Goal: Task Accomplishment & Management: Manage account settings

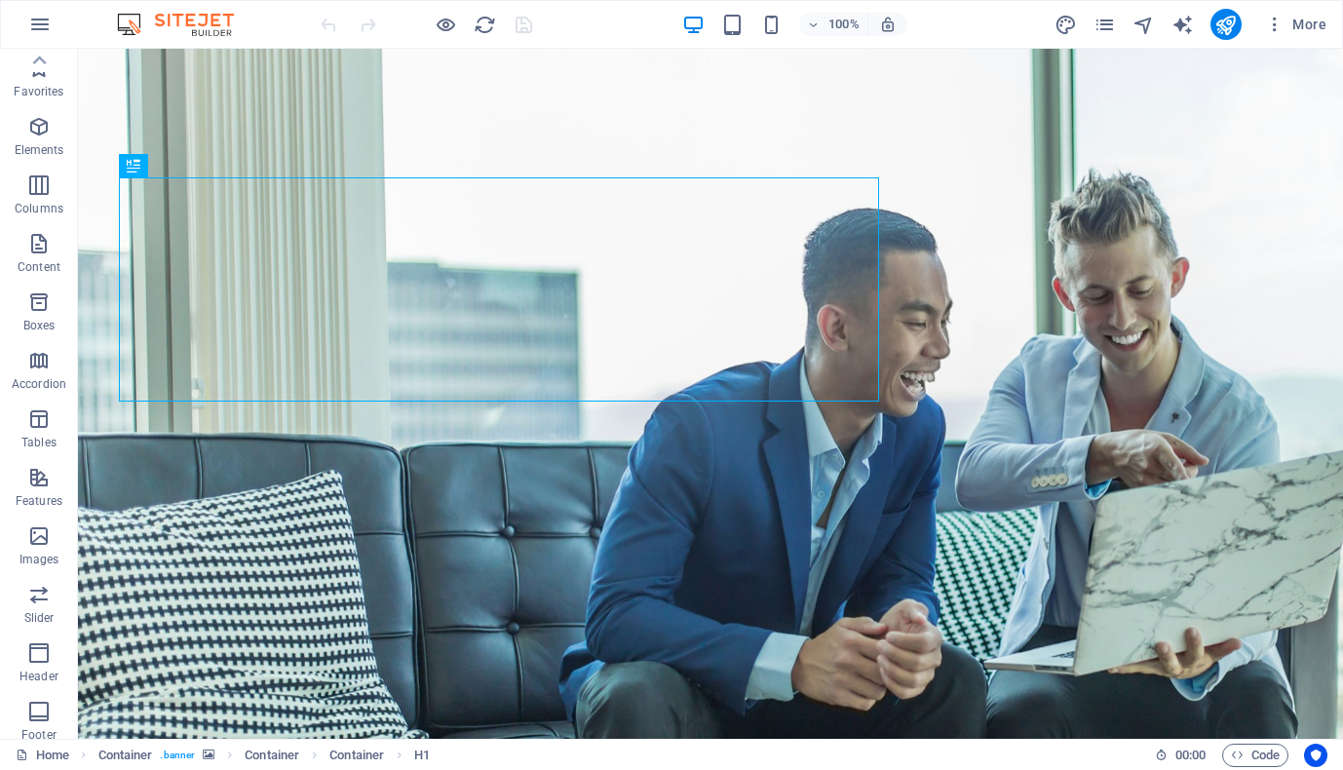
scroll to position [187, 0]
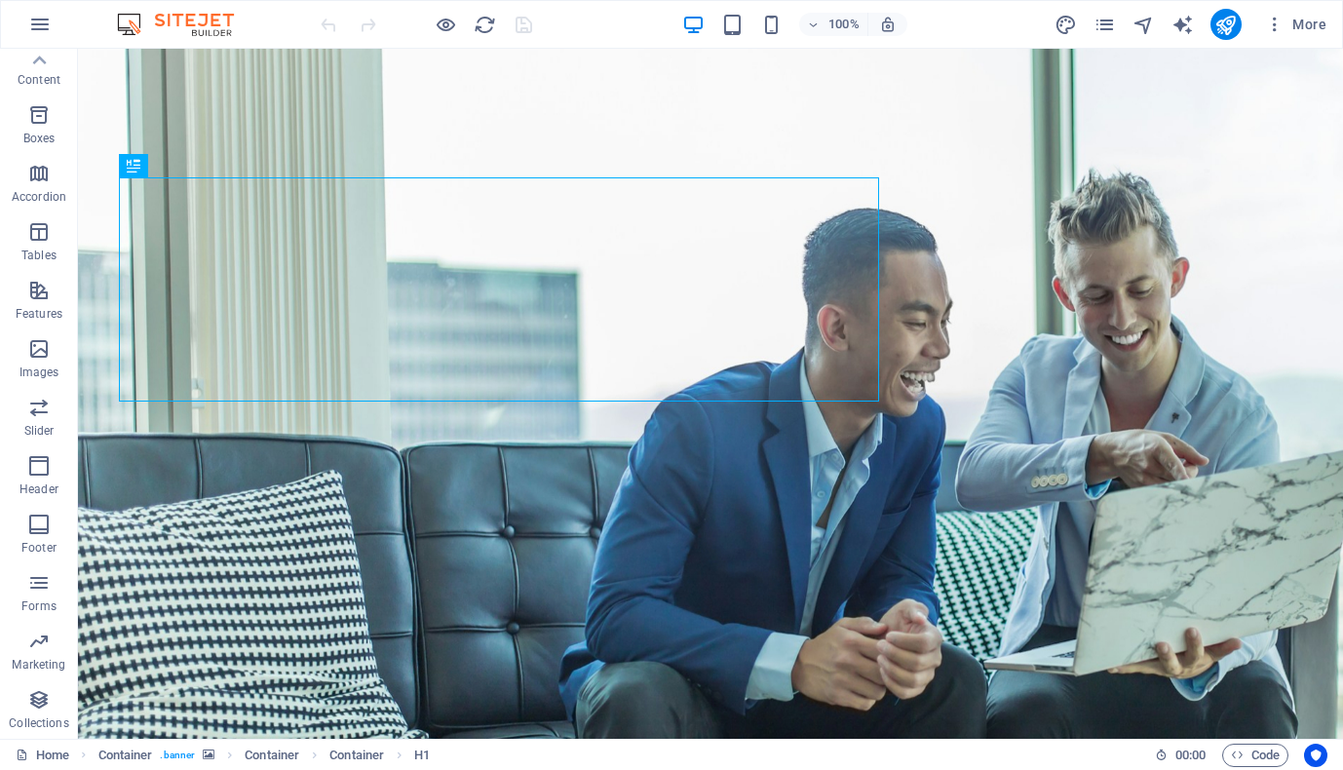
click at [186, 22] on img at bounding box center [185, 24] width 146 height 23
click at [44, 20] on icon "button" at bounding box center [39, 24] width 23 height 23
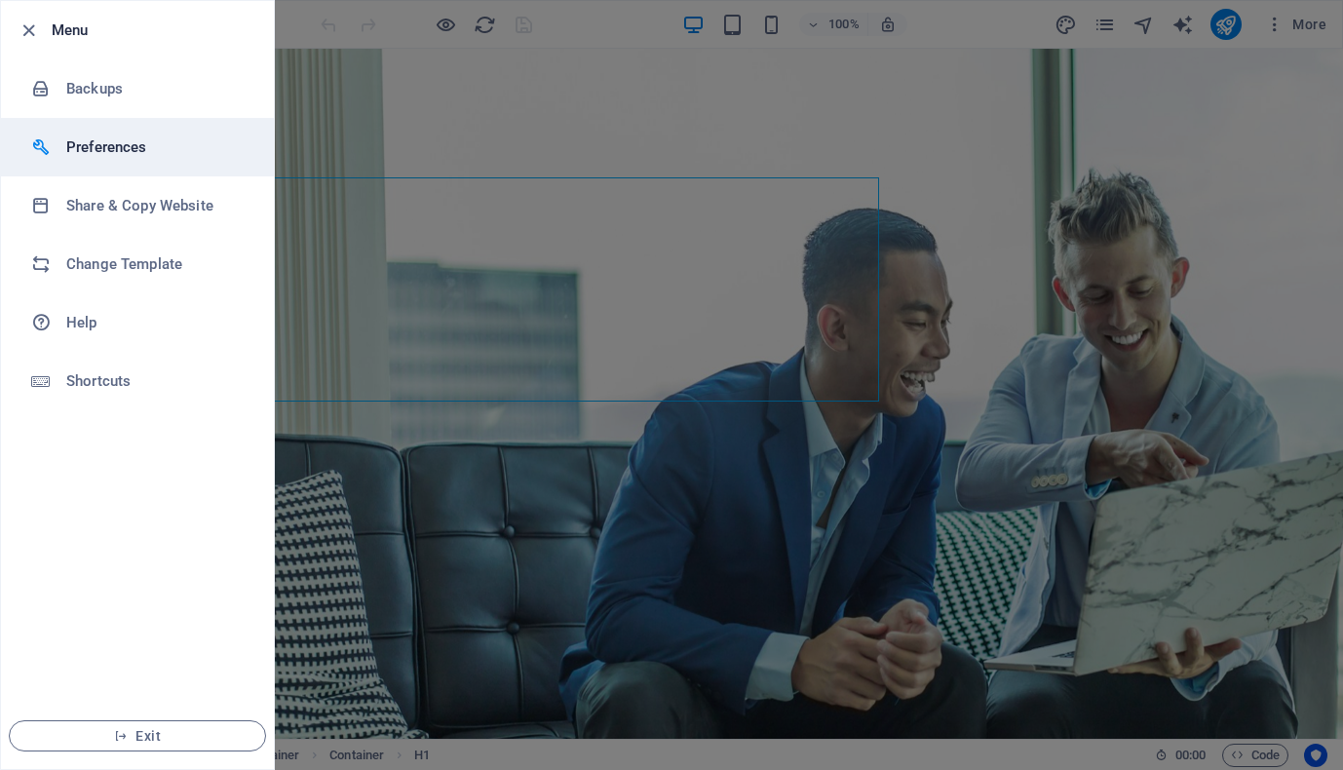
click at [117, 151] on h6 "Preferences" at bounding box center [156, 146] width 180 height 23
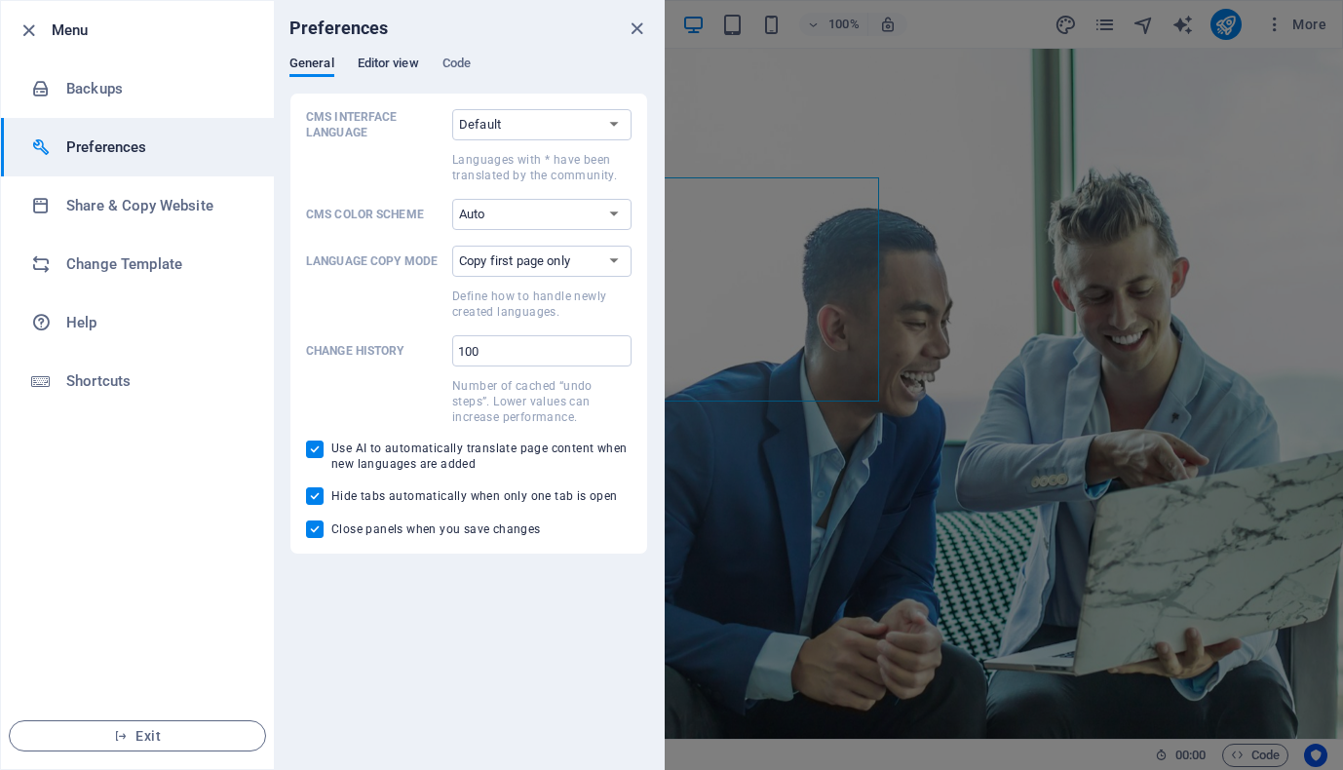
click at [385, 63] on span "Editor view" at bounding box center [388, 65] width 61 height 27
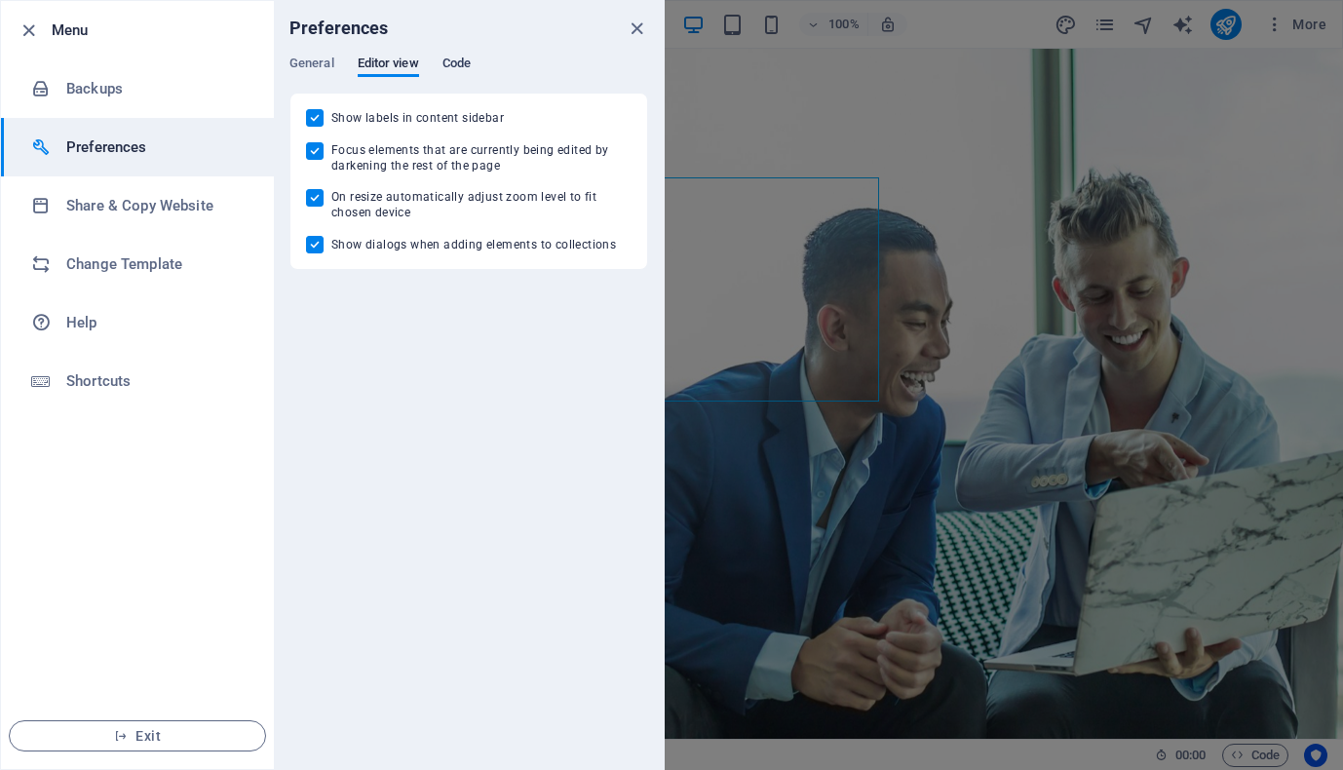
click at [468, 66] on span "Code" at bounding box center [456, 65] width 28 height 27
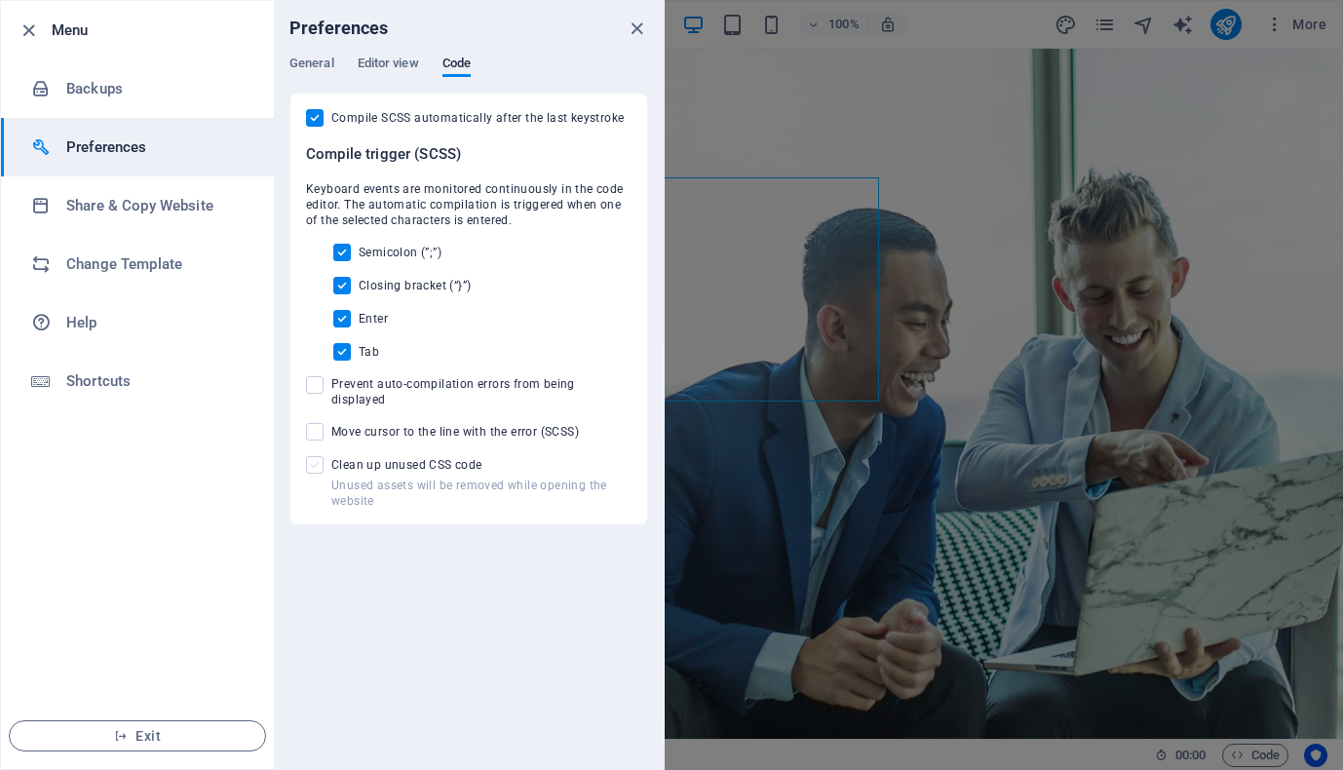
click at [322, 458] on span at bounding box center [315, 465] width 18 height 18
click at [322, 458] on input "Unused assets will be removed while opening the website Clean up unused CSS code" at bounding box center [318, 465] width 25 height 18
checkbox input "true"
click at [309, 377] on span at bounding box center [315, 385] width 18 height 18
click at [309, 377] on input "Prevent auto-compilation errors from being displayed" at bounding box center [318, 385] width 25 height 18
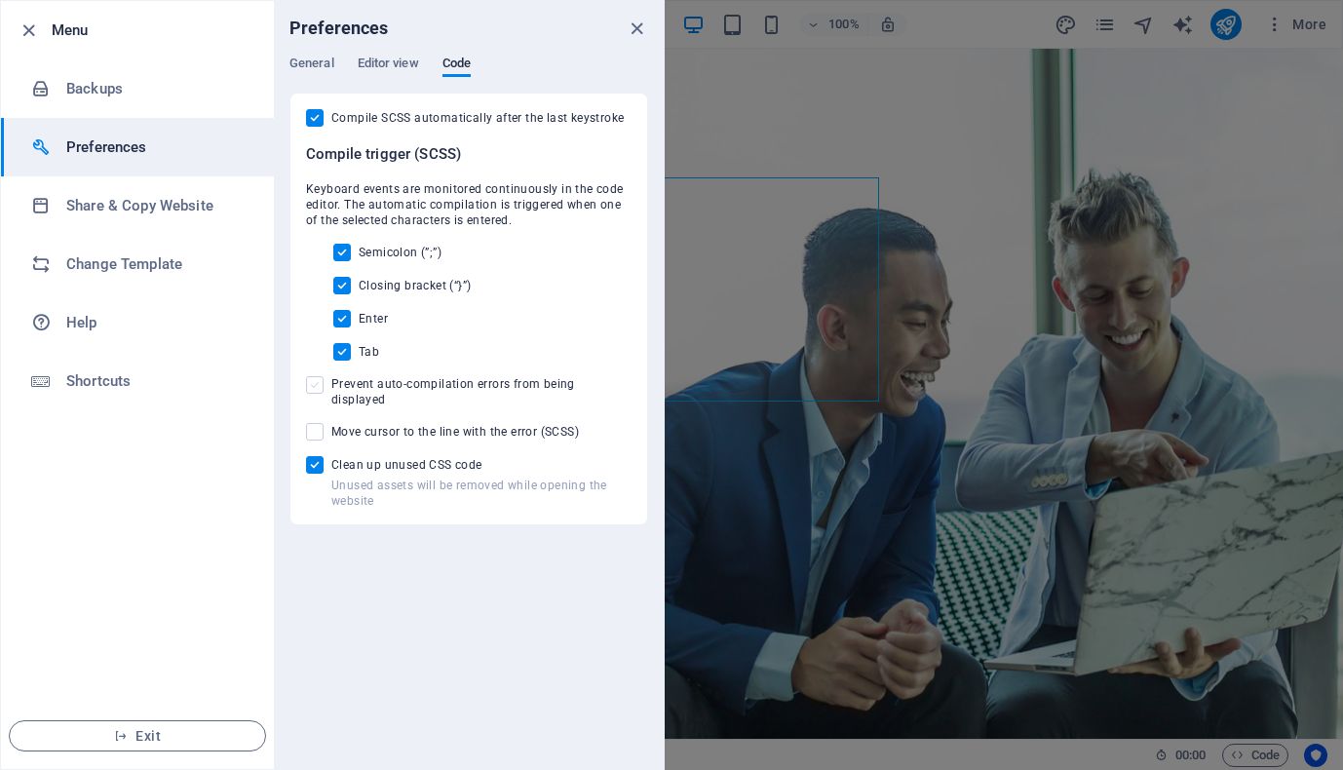
checkbox input "true"
click at [315, 423] on span at bounding box center [315, 432] width 18 height 18
click at [315, 423] on input "Move cursor to the line with the error (SCSS)" at bounding box center [318, 432] width 25 height 18
checkbox input "true"
click at [376, 65] on span "Editor view" at bounding box center [388, 65] width 61 height 27
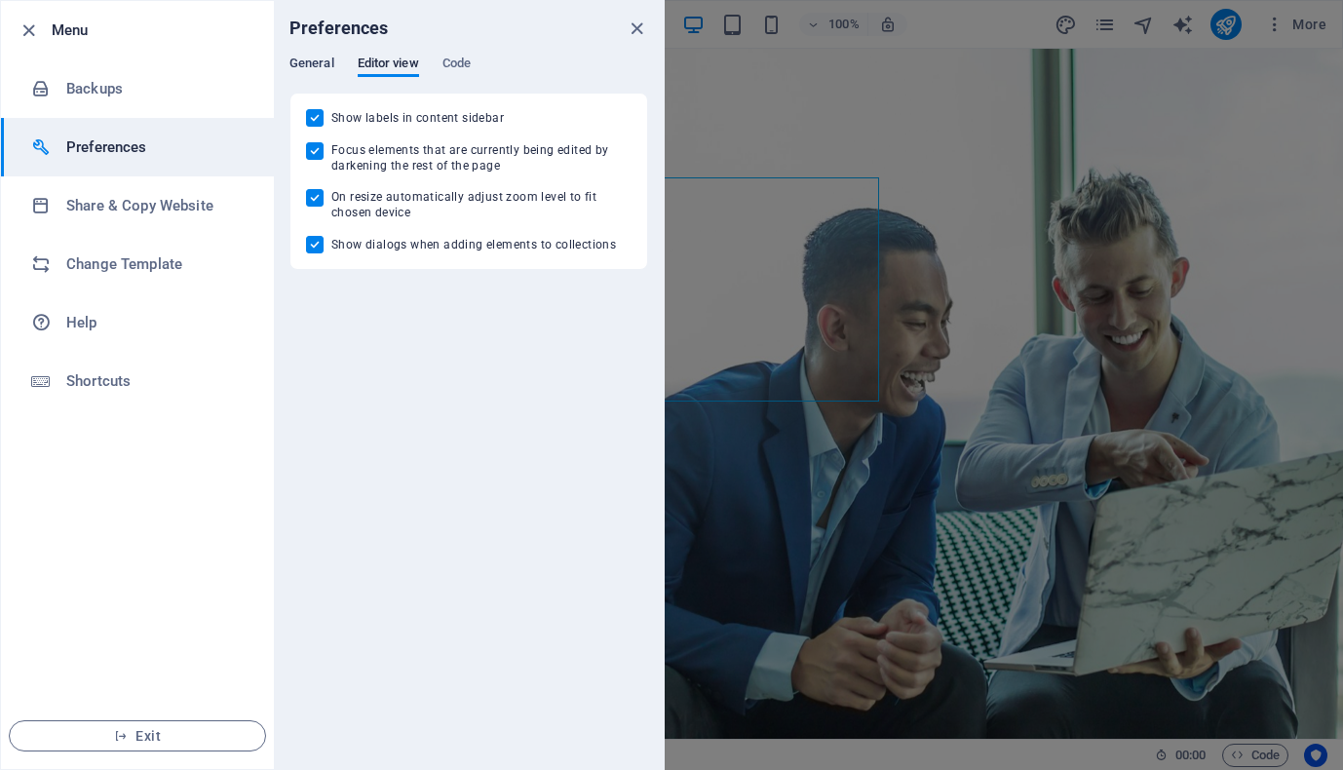
click at [303, 67] on span "General" at bounding box center [311, 65] width 45 height 27
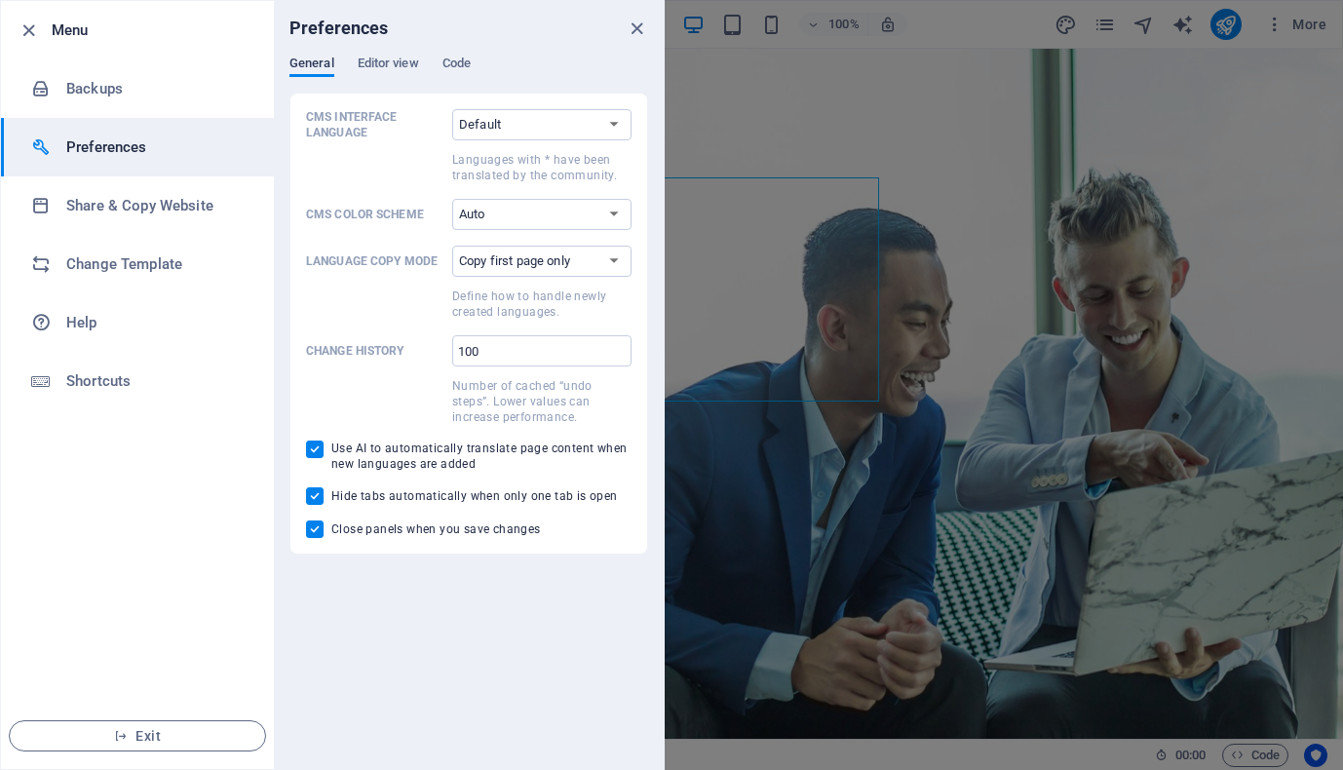
click at [633, 25] on icon "close" at bounding box center [637, 29] width 22 height 22
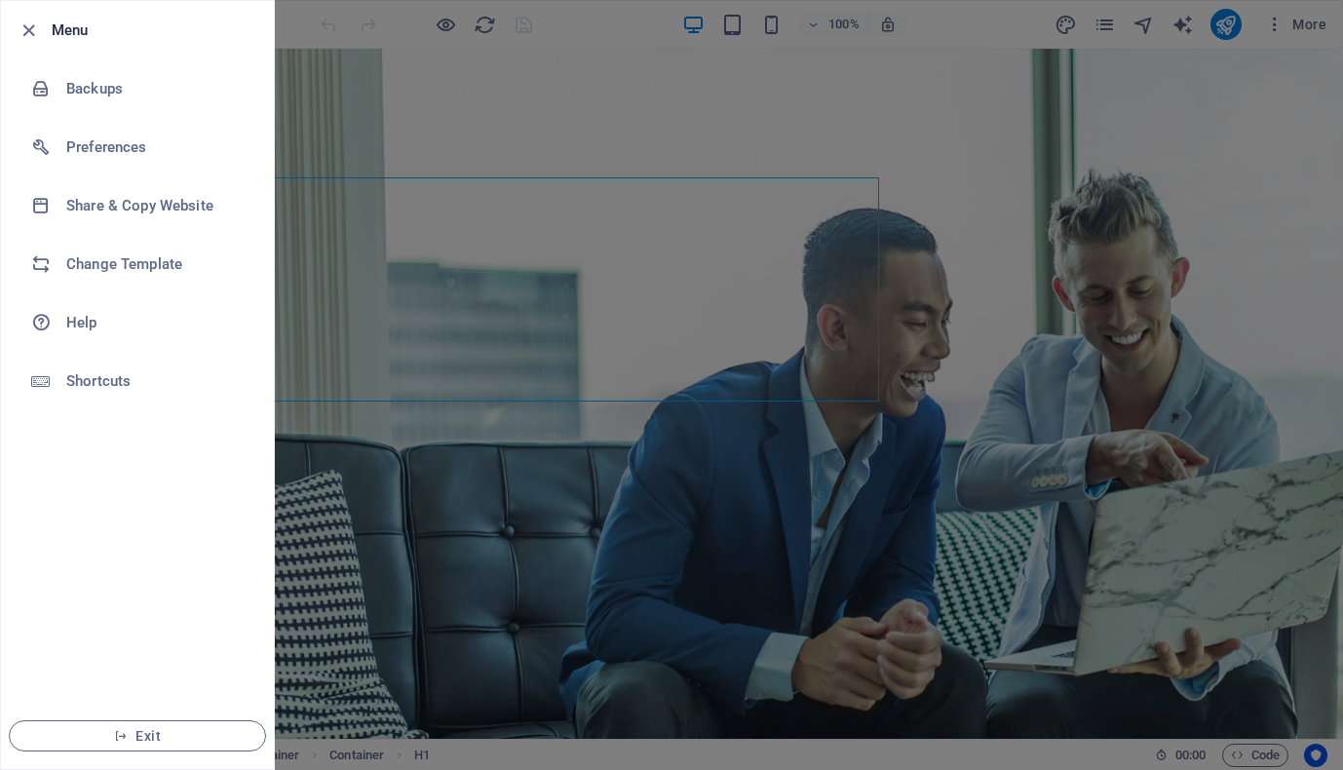
click at [1154, 24] on div at bounding box center [671, 385] width 1343 height 770
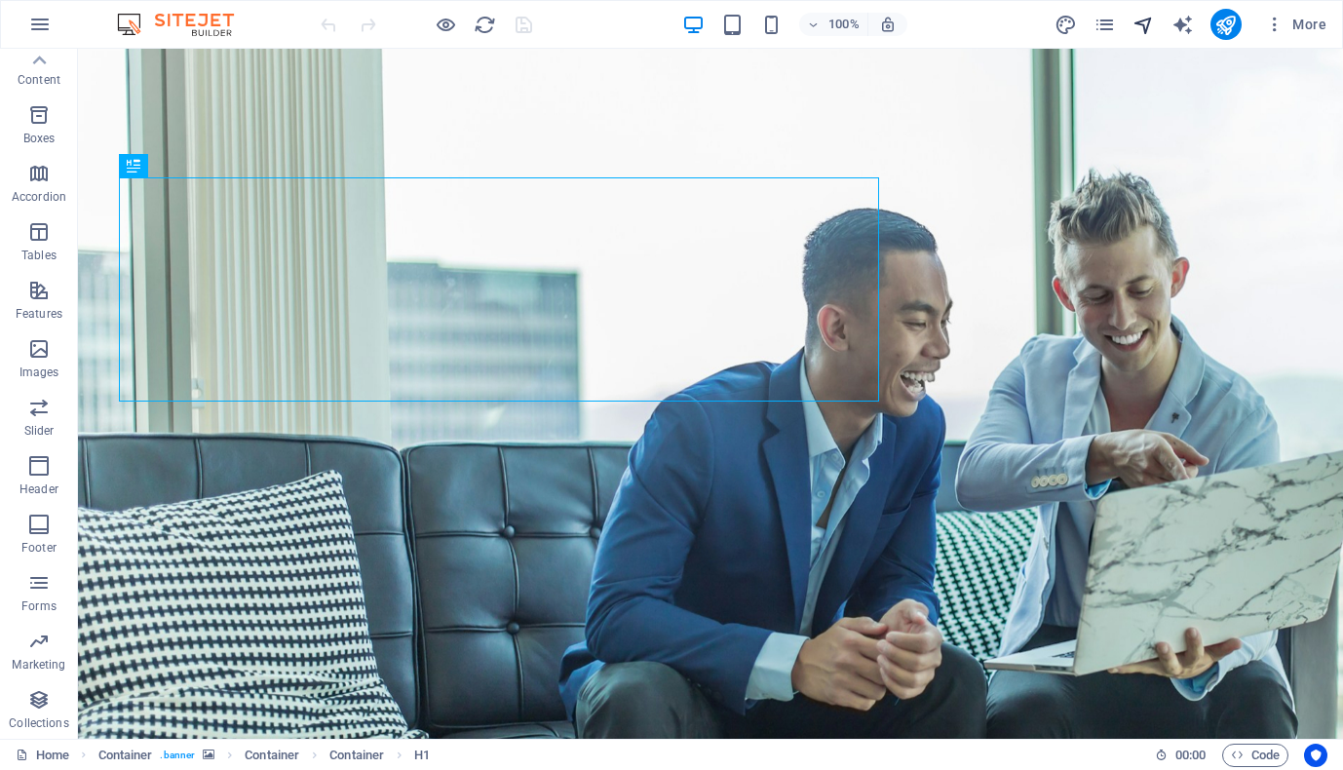
click at [1142, 19] on icon "navigator" at bounding box center [1144, 25] width 22 height 22
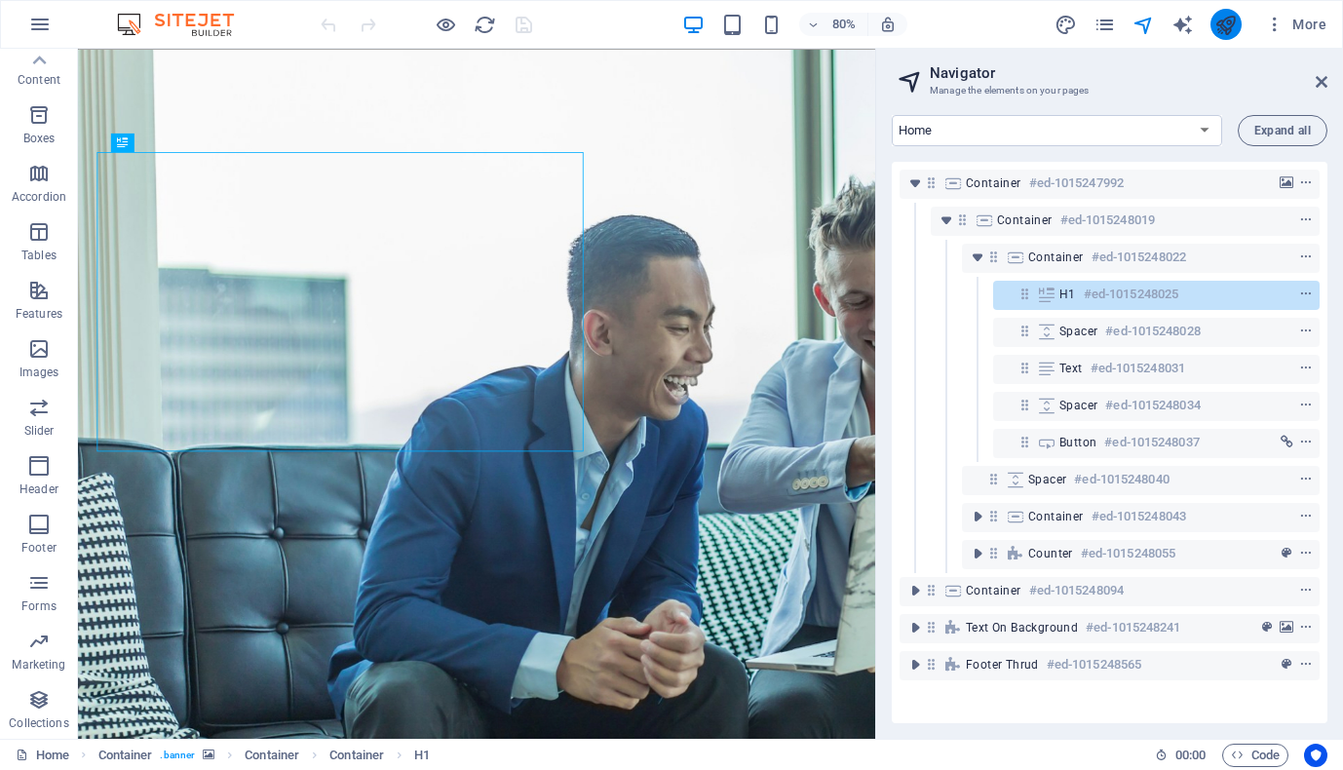
click at [1226, 27] on icon "publish" at bounding box center [1225, 25] width 22 height 22
